Goal: Transaction & Acquisition: Purchase product/service

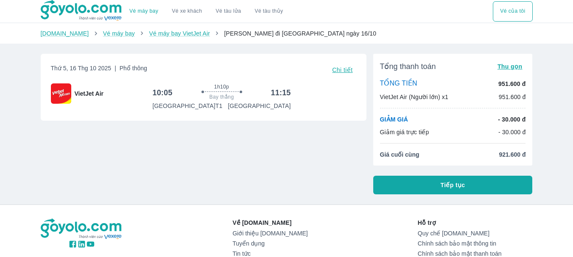
click at [455, 184] on span "Tiếp tục" at bounding box center [452, 185] width 25 height 8
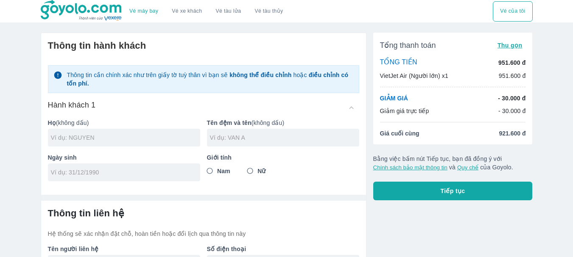
click at [124, 138] on input "text" at bounding box center [125, 138] width 149 height 8
type input "FG"
click at [250, 141] on input "text" at bounding box center [284, 138] width 149 height 8
type input "FG"
click at [103, 178] on div at bounding box center [124, 173] width 152 height 18
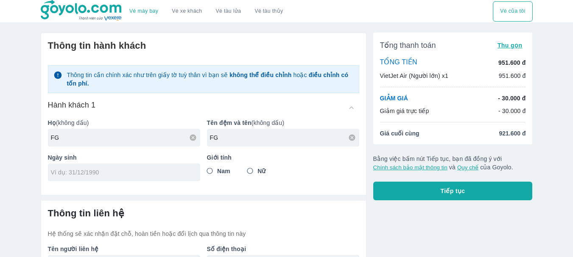
click at [80, 178] on div at bounding box center [124, 173] width 152 height 18
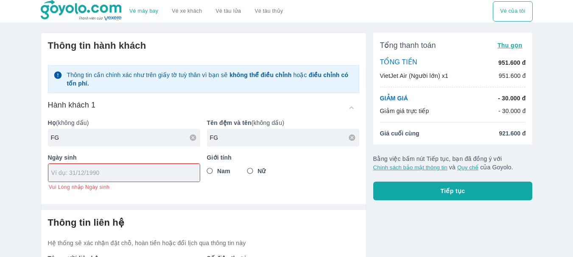
click at [82, 175] on input "tel" at bounding box center [121, 173] width 140 height 8
type input "[DATE]"
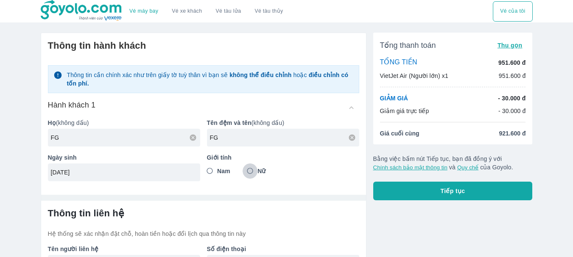
click at [252, 172] on input "Nữ" at bounding box center [249, 171] width 15 height 15
radio input "true"
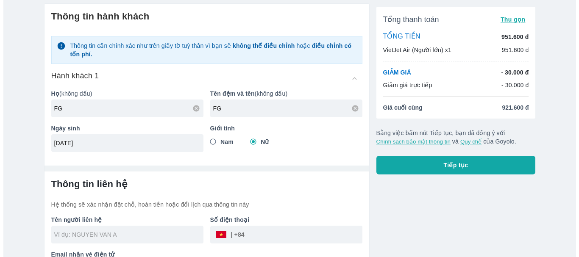
scroll to position [58, 0]
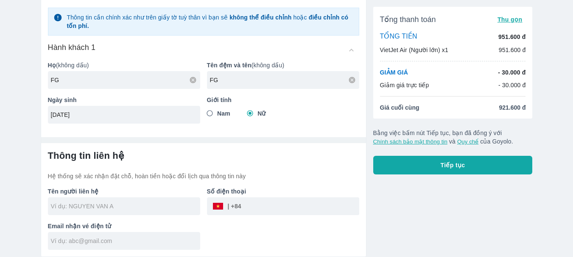
drag, startPoint x: 117, startPoint y: 211, endPoint x: 144, endPoint y: 209, distance: 27.2
click at [117, 211] on div at bounding box center [124, 207] width 152 height 18
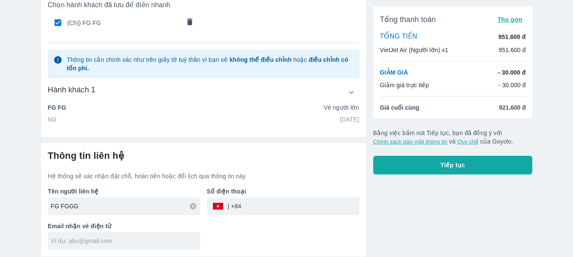
type input "FG FGGG"
click at [251, 209] on input "tel" at bounding box center [300, 206] width 118 height 20
type input "0379374060"
click at [103, 243] on input "text" at bounding box center [125, 241] width 149 height 8
click at [458, 167] on span "Tiếp tục" at bounding box center [452, 165] width 25 height 8
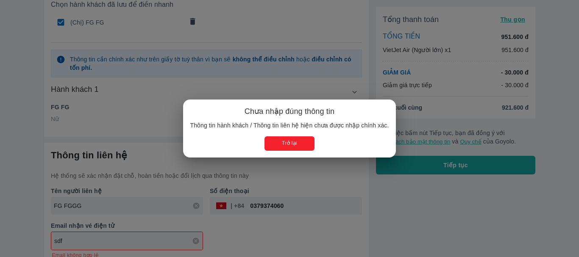
click at [281, 144] on button "Trở lại" at bounding box center [289, 143] width 50 height 14
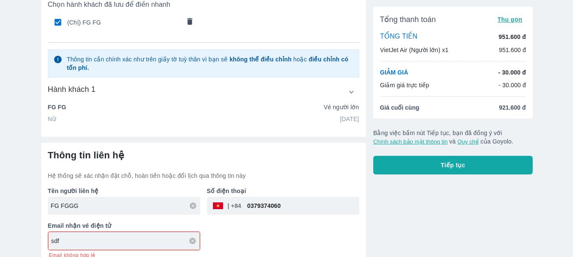
click at [97, 239] on input "sdf" at bounding box center [125, 241] width 148 height 8
type input "s"
type input "[EMAIL_ADDRESS][DOMAIN_NAME]"
click at [468, 162] on button "Tiếp tục" at bounding box center [452, 165] width 159 height 19
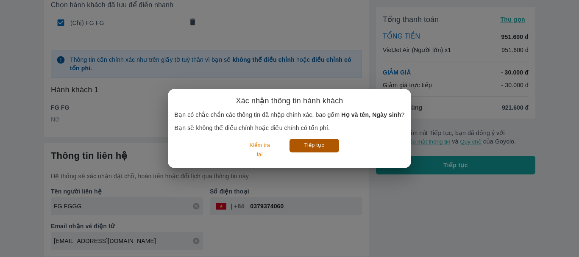
click at [303, 145] on button "Tiếp tục" at bounding box center [314, 145] width 50 height 13
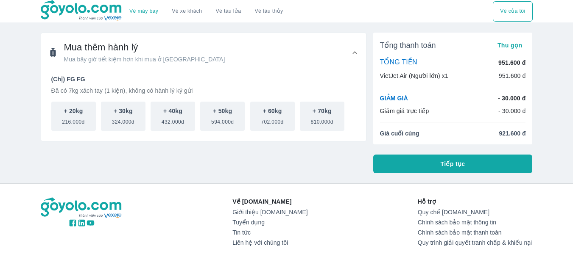
click at [451, 167] on span "Tiếp tục" at bounding box center [452, 164] width 25 height 8
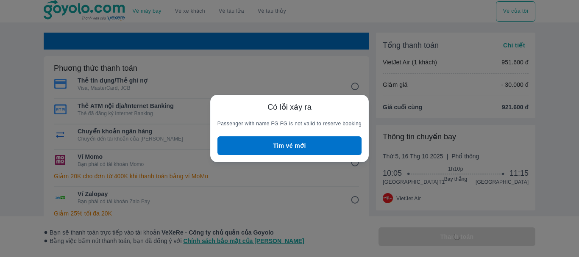
click at [285, 142] on button "Tìm vé mới" at bounding box center [289, 145] width 144 height 19
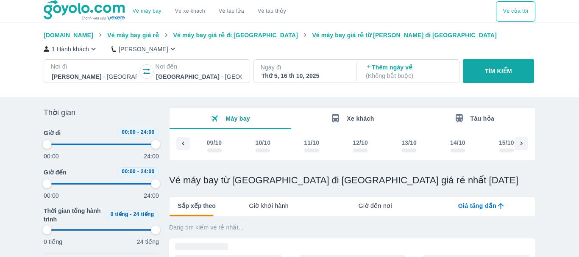
type input "97.9166666666667"
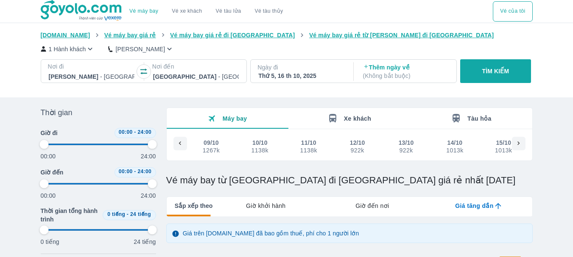
type input "97.9166666666667"
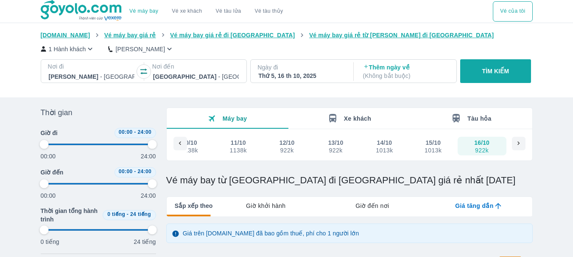
type input "97.9166666666667"
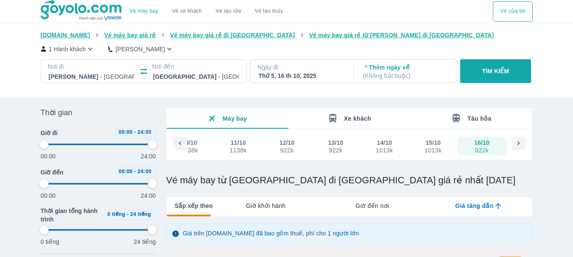
type input "97.9166666666667"
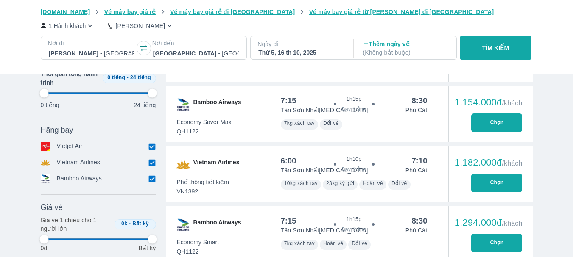
scroll to position [417, 0]
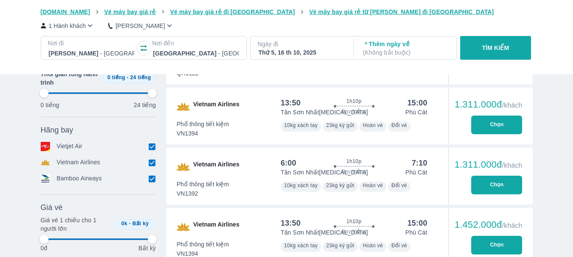
type input "97.9166666666667"
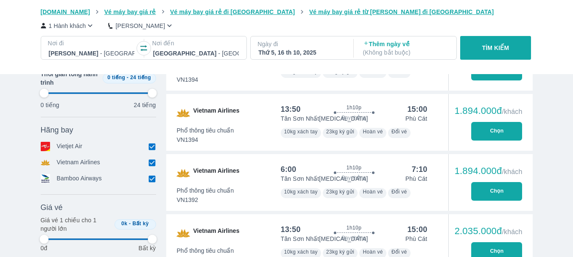
type input "97.9166666666667"
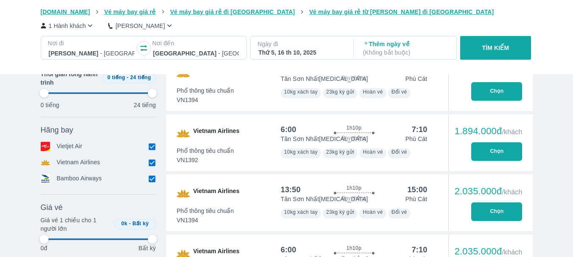
type input "97.9166666666667"
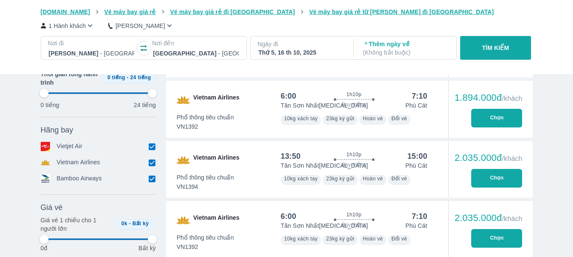
type input "97.9166666666667"
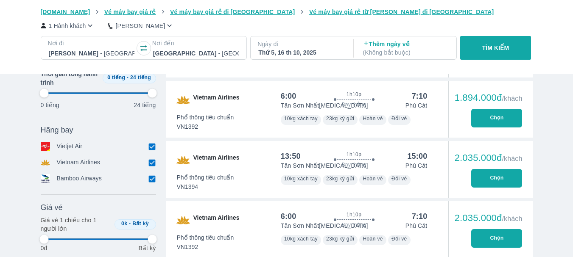
type input "97.9166666666667"
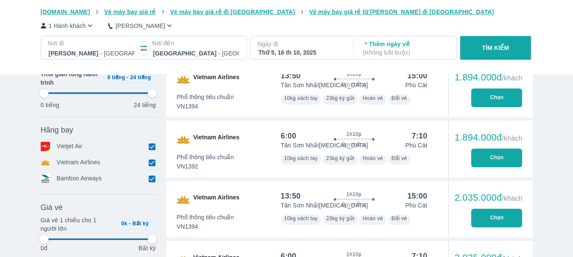
type input "97.9166666666667"
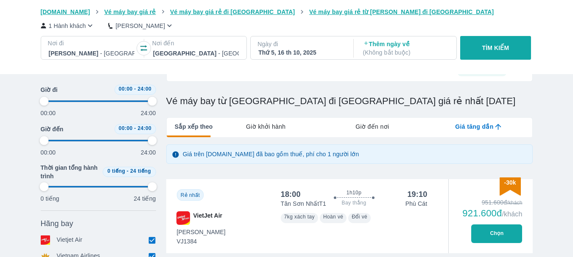
scroll to position [0, 0]
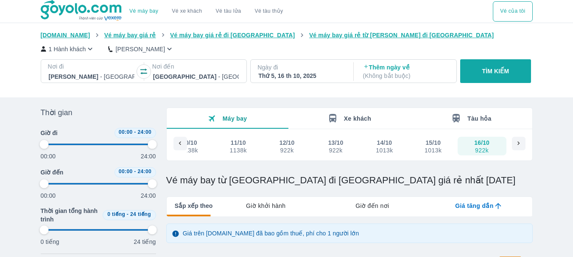
type input "97.9166666666667"
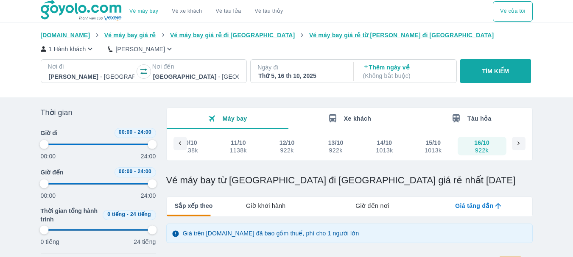
type input "97.9166666666667"
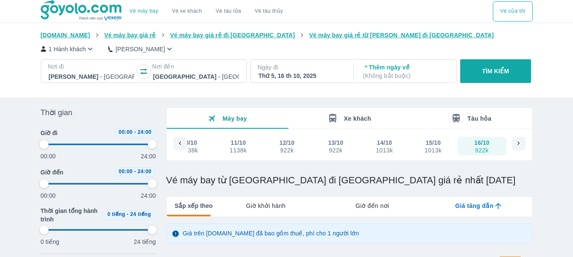
type input "97.9166666666667"
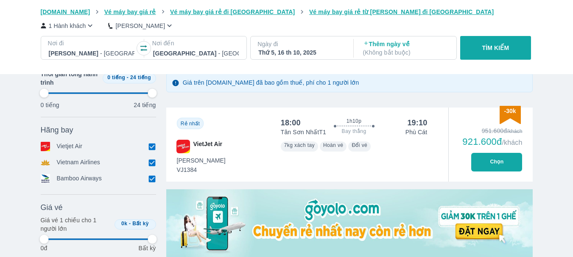
scroll to position [170, 0]
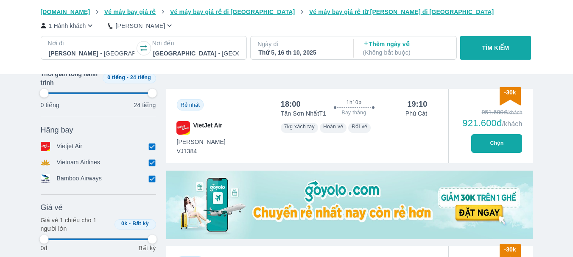
type input "97.9166666666667"
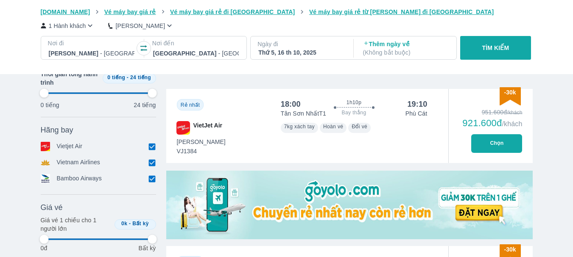
type input "97.9166666666667"
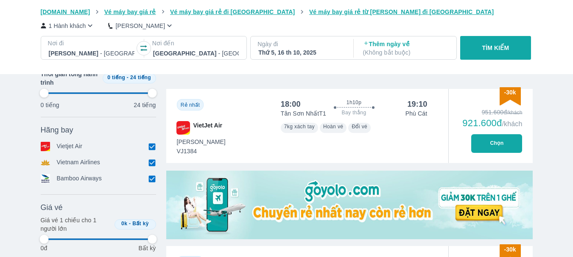
type input "97.9166666666667"
click at [500, 146] on button "Chọn" at bounding box center [496, 143] width 51 height 19
type input "97.9166666666667"
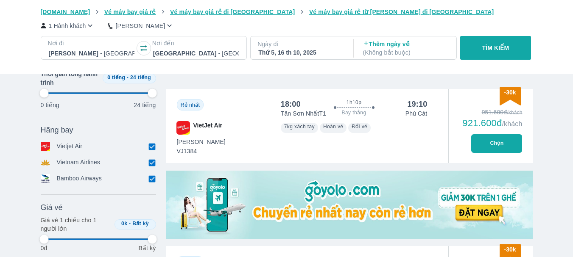
type input "97.9166666666667"
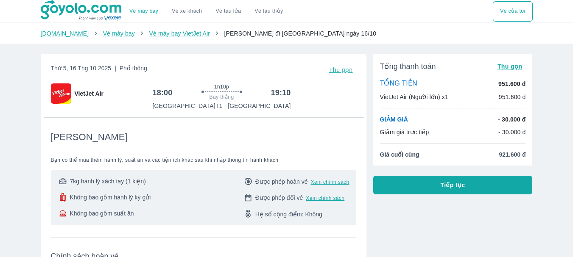
click at [479, 188] on button "Tiếp tục" at bounding box center [452, 185] width 159 height 19
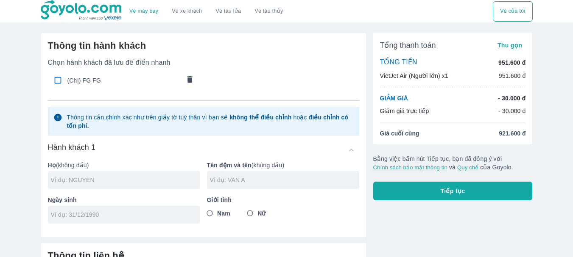
click at [151, 175] on div at bounding box center [124, 180] width 152 height 18
type input "GDJ"
click at [274, 181] on input "text" at bounding box center [284, 180] width 149 height 8
type input "GHY"
click at [104, 218] on input "tel" at bounding box center [121, 215] width 141 height 8
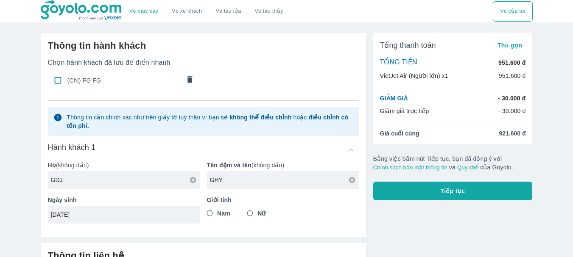
type input "[DATE]"
click at [250, 211] on input "Nữ" at bounding box center [249, 213] width 15 height 15
radio input "true"
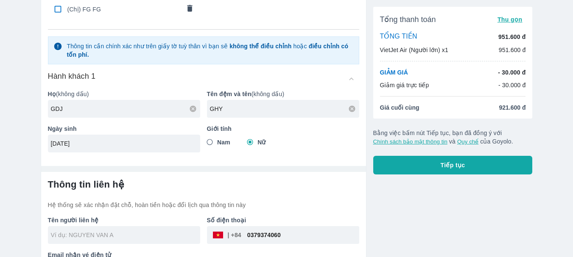
scroll to position [100, 0]
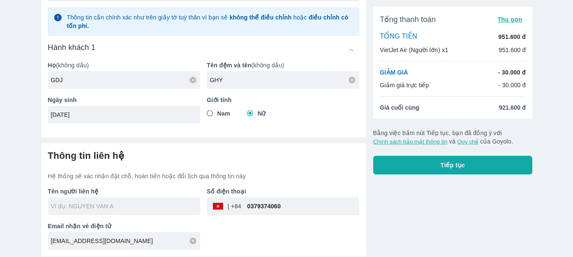
click at [128, 210] on input "text" at bounding box center [125, 206] width 149 height 8
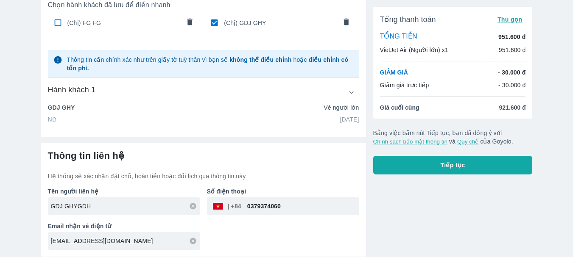
scroll to position [58, 0]
type input "GDJ GHYGDHY"
click at [456, 169] on span "Tiếp tục" at bounding box center [452, 165] width 25 height 8
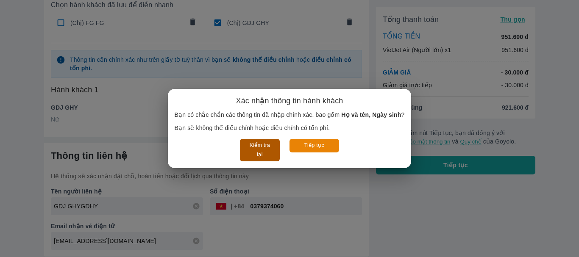
click at [264, 143] on button "Kiểm tra lại" at bounding box center [259, 150] width 39 height 22
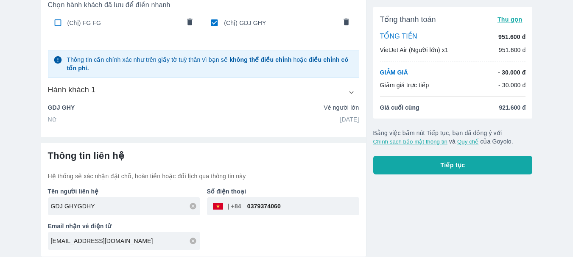
click at [482, 171] on button "Tiếp tục" at bounding box center [452, 165] width 159 height 19
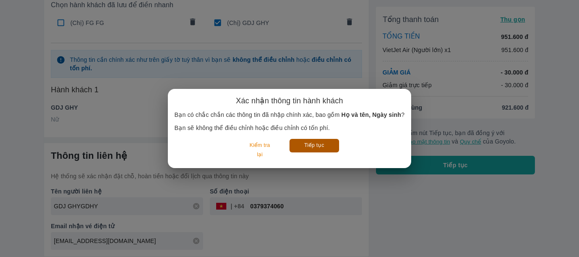
click at [313, 150] on button "Tiếp tục" at bounding box center [314, 145] width 50 height 13
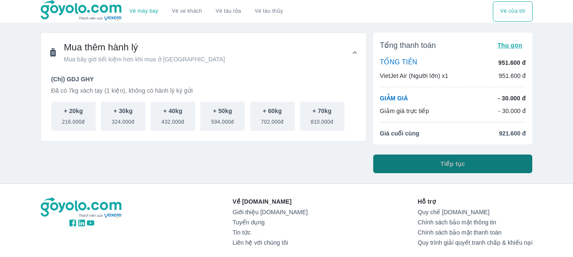
click at [449, 163] on span "Tiếp tục" at bounding box center [452, 164] width 25 height 8
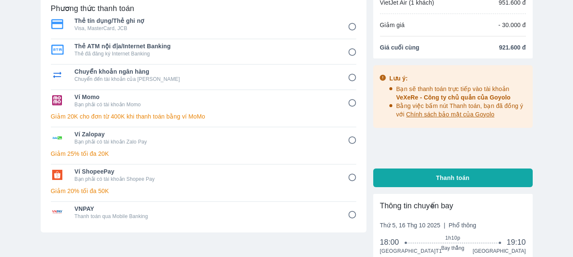
scroll to position [57, 0]
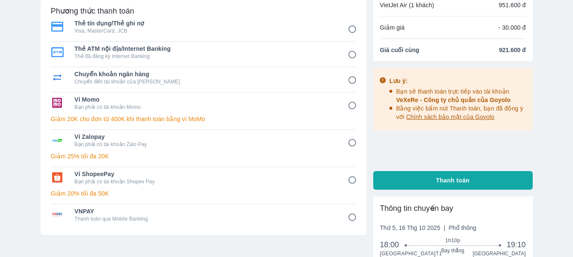
click at [351, 217] on input "8" at bounding box center [352, 217] width 17 height 17
radio input "false"
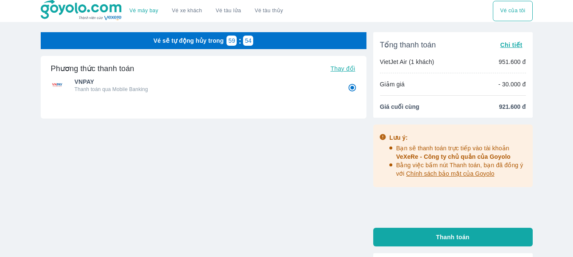
scroll to position [0, 0]
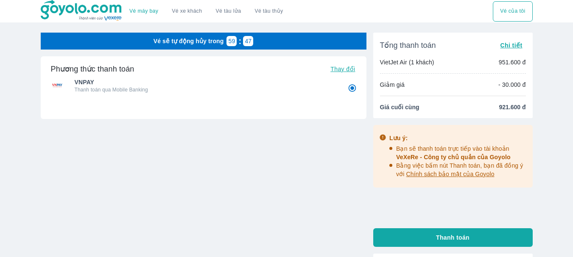
click at [507, 43] on span "Chi tiết" at bounding box center [511, 45] width 22 height 7
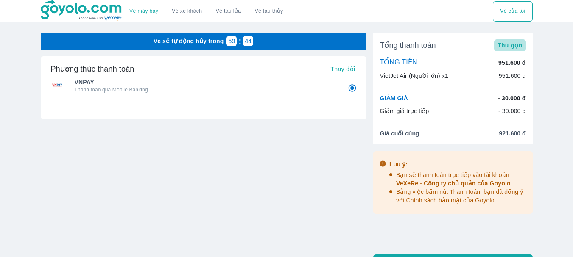
click at [507, 45] on span "Thu gọn" at bounding box center [509, 45] width 25 height 7
